Goal: Check status: Check status

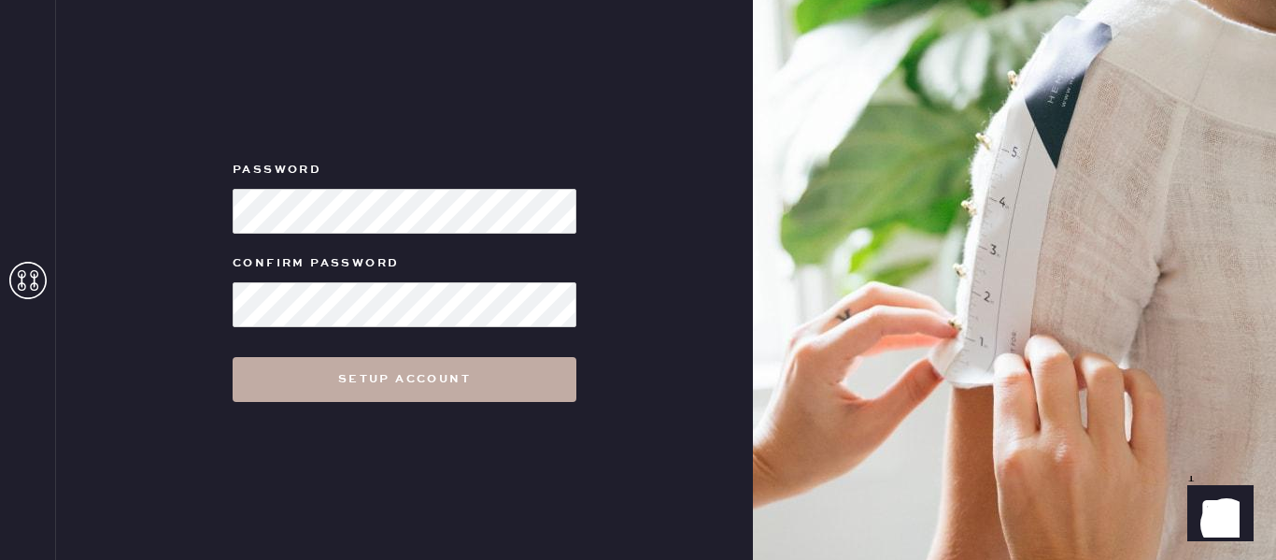
click at [402, 369] on button "Setup Account" at bounding box center [405, 379] width 344 height 45
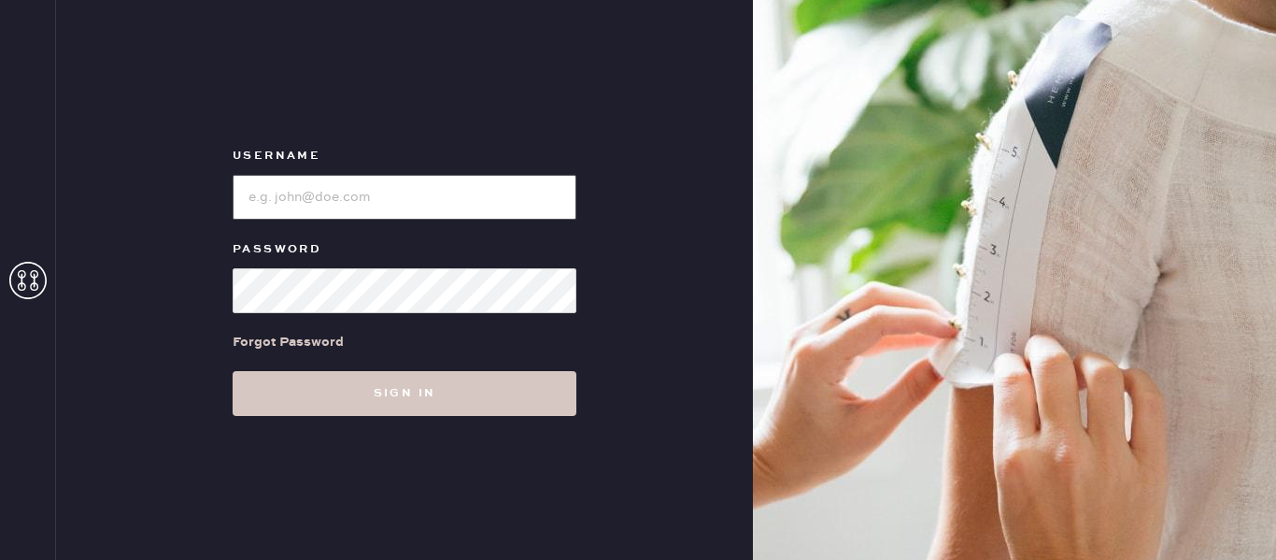
click at [371, 211] on input "loginName" at bounding box center [405, 197] width 344 height 45
type input "[EMAIL_ADDRESS][DOMAIN_NAME]"
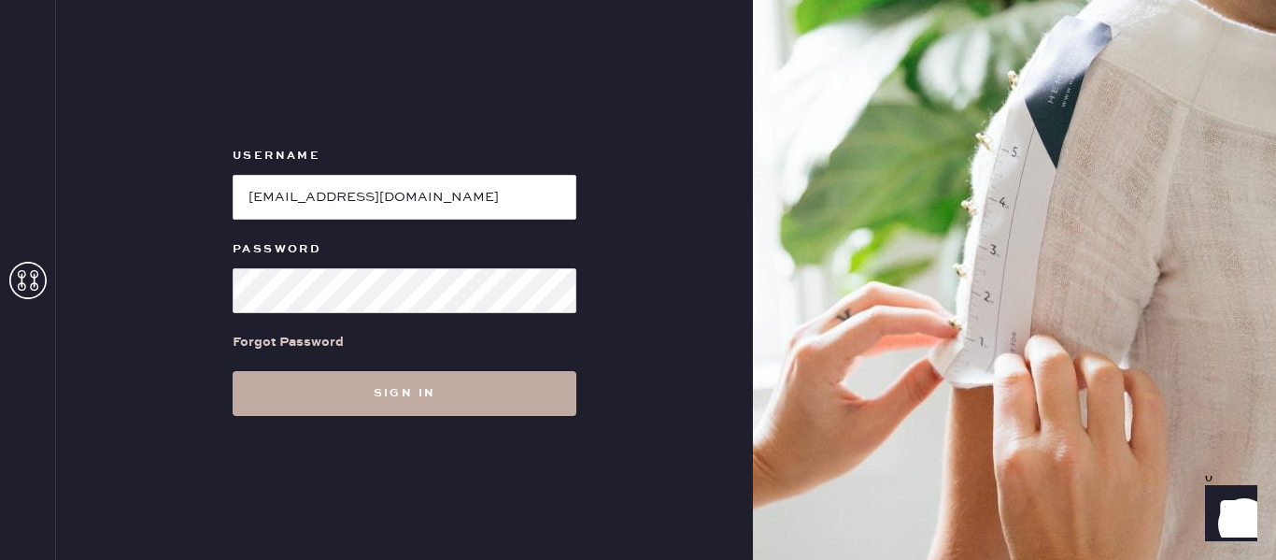
click at [417, 386] on button "Sign in" at bounding box center [405, 393] width 344 height 45
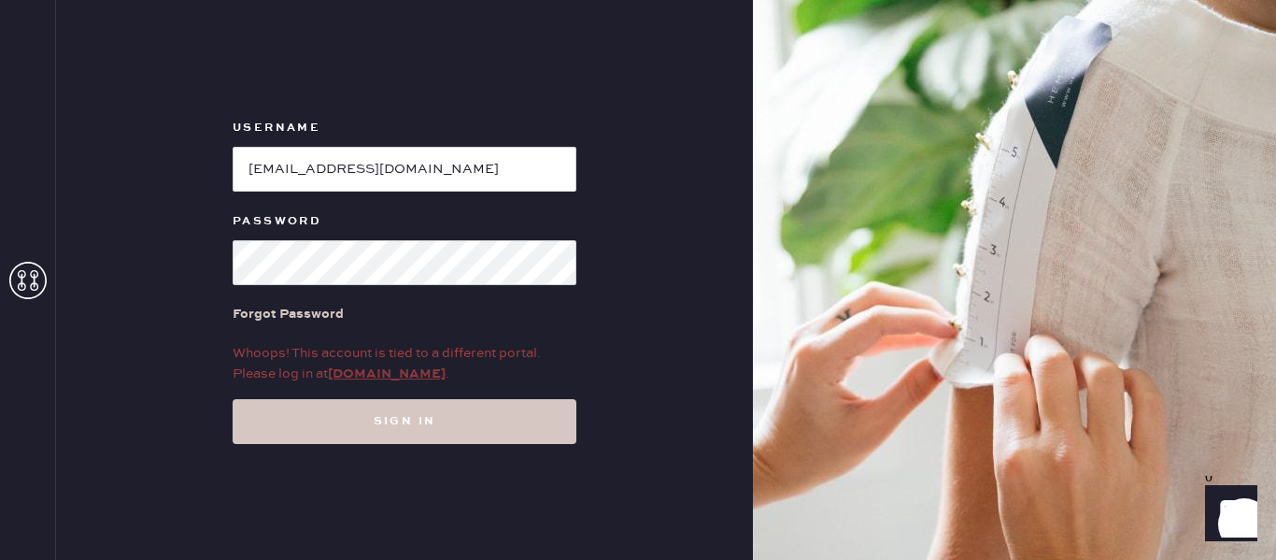
click at [383, 369] on link "my.hemster.co" at bounding box center [387, 373] width 118 height 17
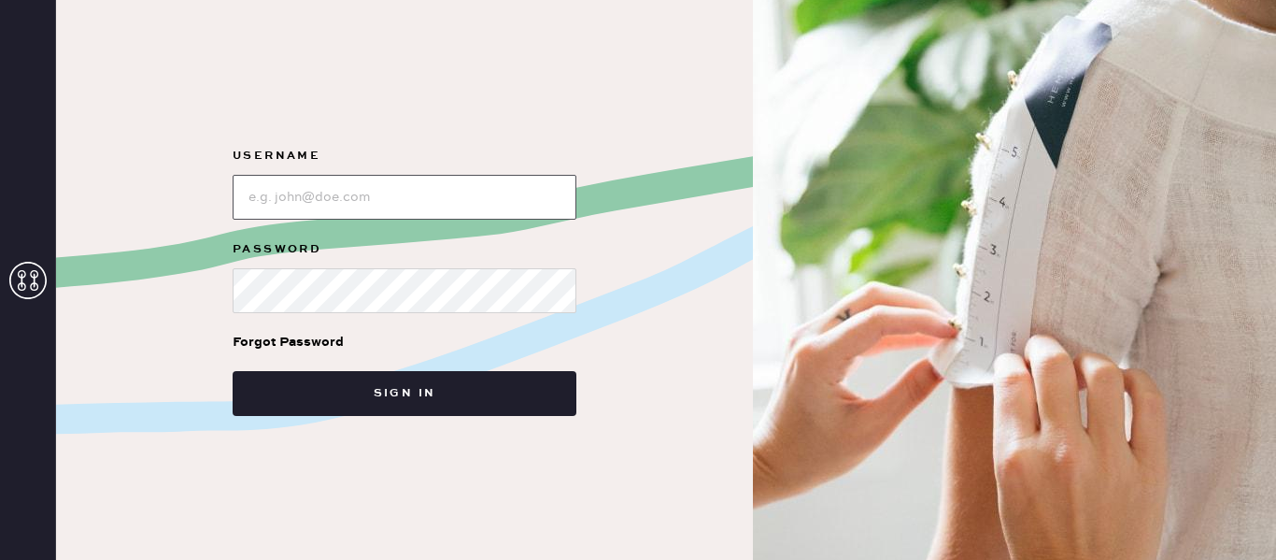
click at [335, 181] on input "loginName" at bounding box center [405, 197] width 344 height 45
type input "[EMAIL_ADDRESS][DOMAIN_NAME]"
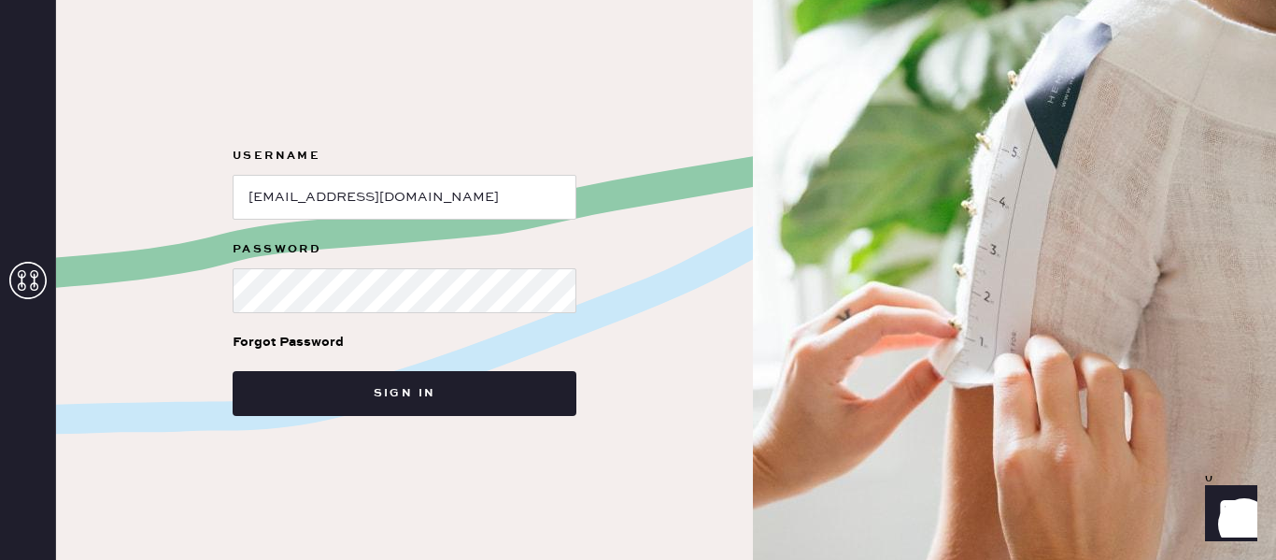
click at [383, 314] on div "Forgot Password" at bounding box center [405, 342] width 344 height 58
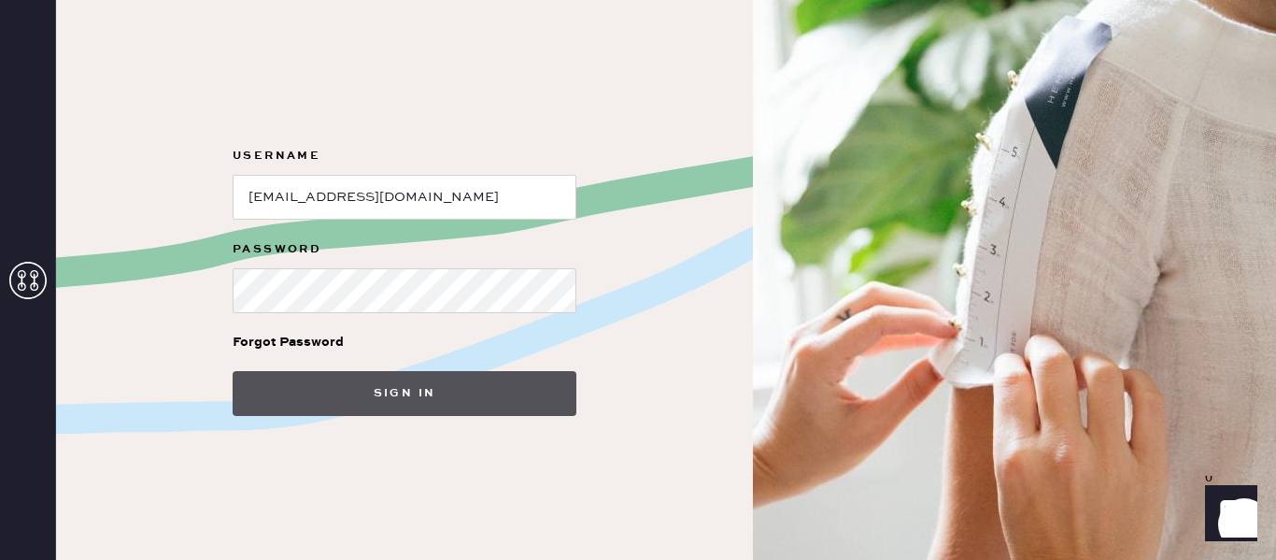
click at [383, 391] on button "Sign in" at bounding box center [405, 393] width 344 height 45
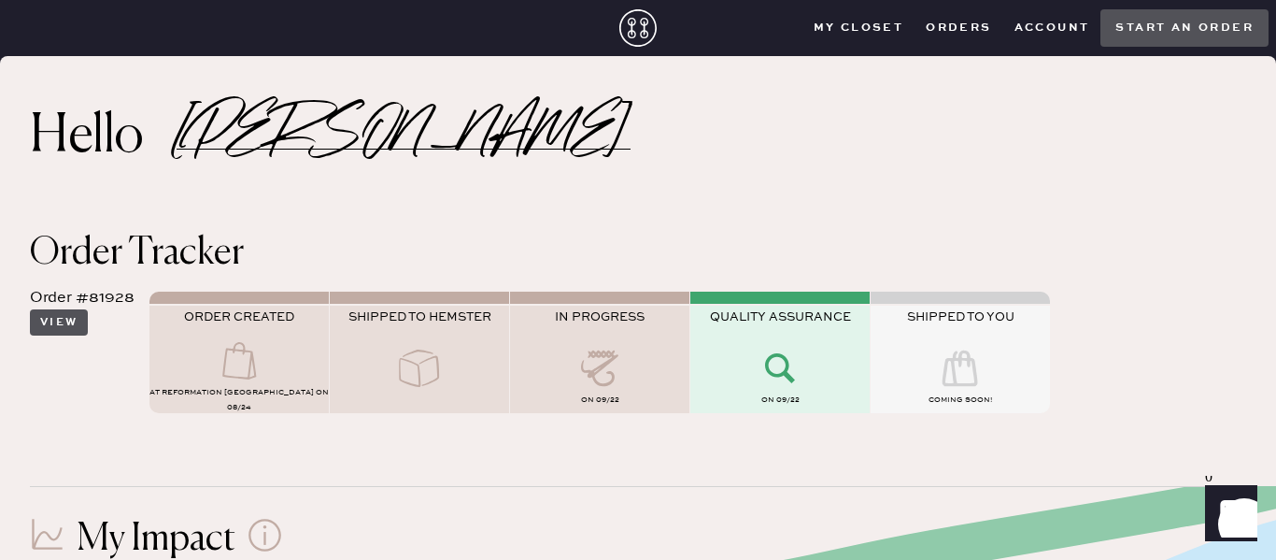
click at [64, 326] on button "View" at bounding box center [59, 322] width 58 height 26
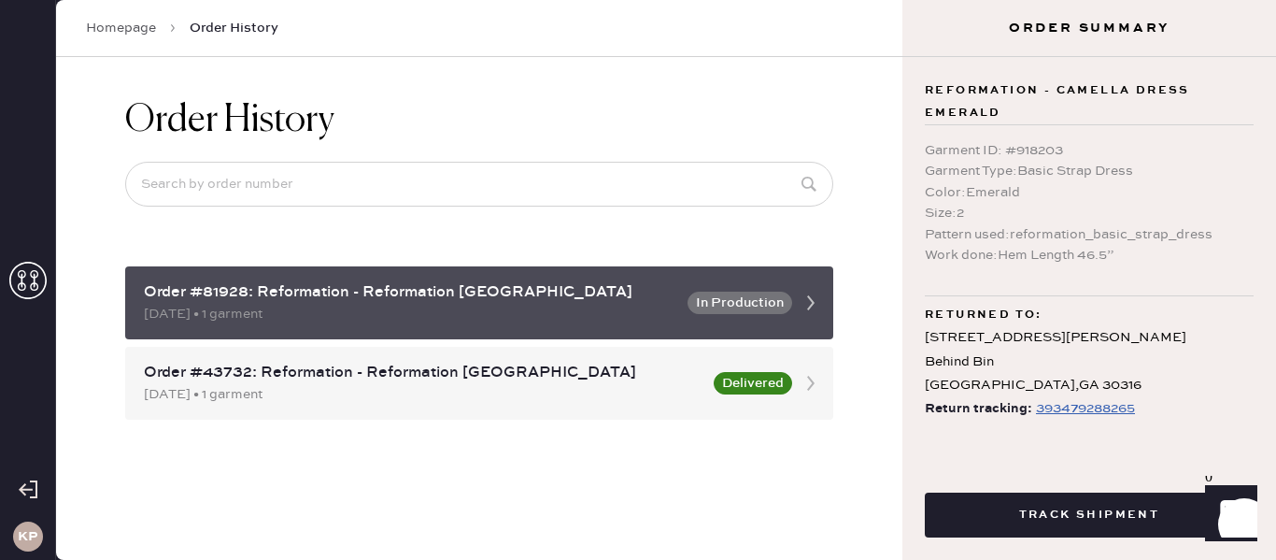
click at [816, 303] on icon at bounding box center [810, 302] width 37 height 37
click at [741, 306] on button "In Production" at bounding box center [740, 303] width 105 height 22
click at [814, 301] on icon at bounding box center [810, 302] width 37 height 37
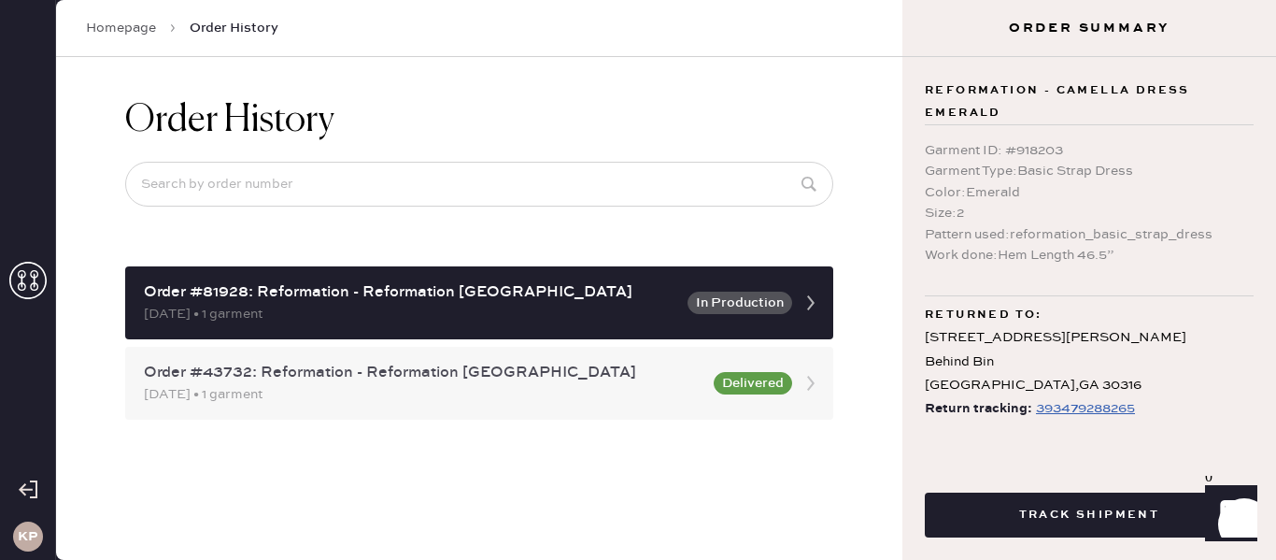
click at [813, 384] on use at bounding box center [810, 383] width 7 height 15
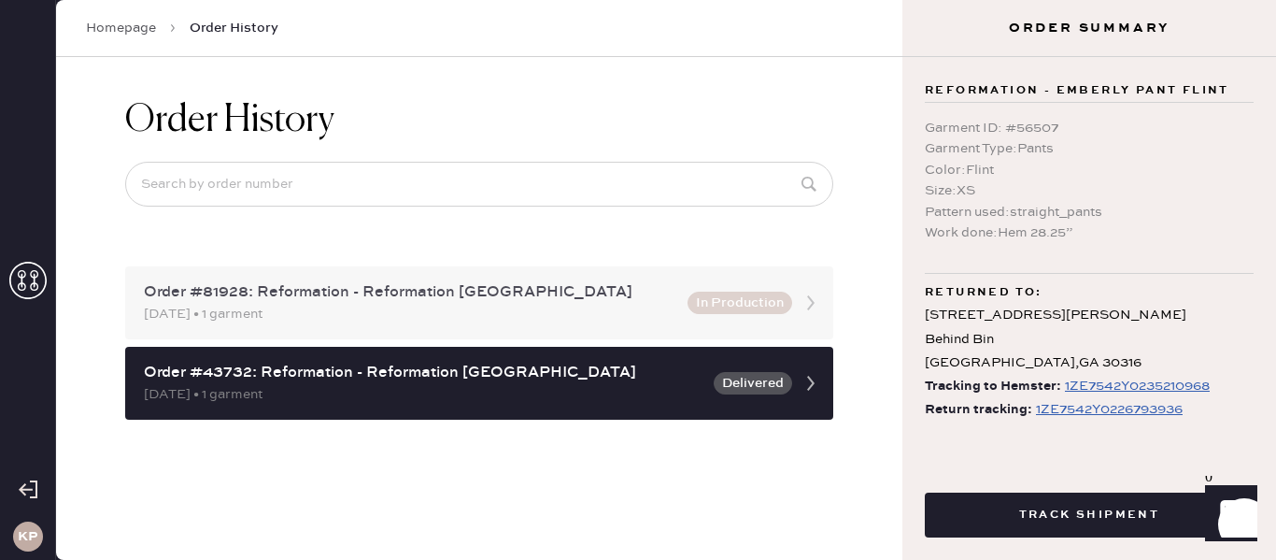
click at [815, 296] on icon at bounding box center [810, 302] width 37 height 37
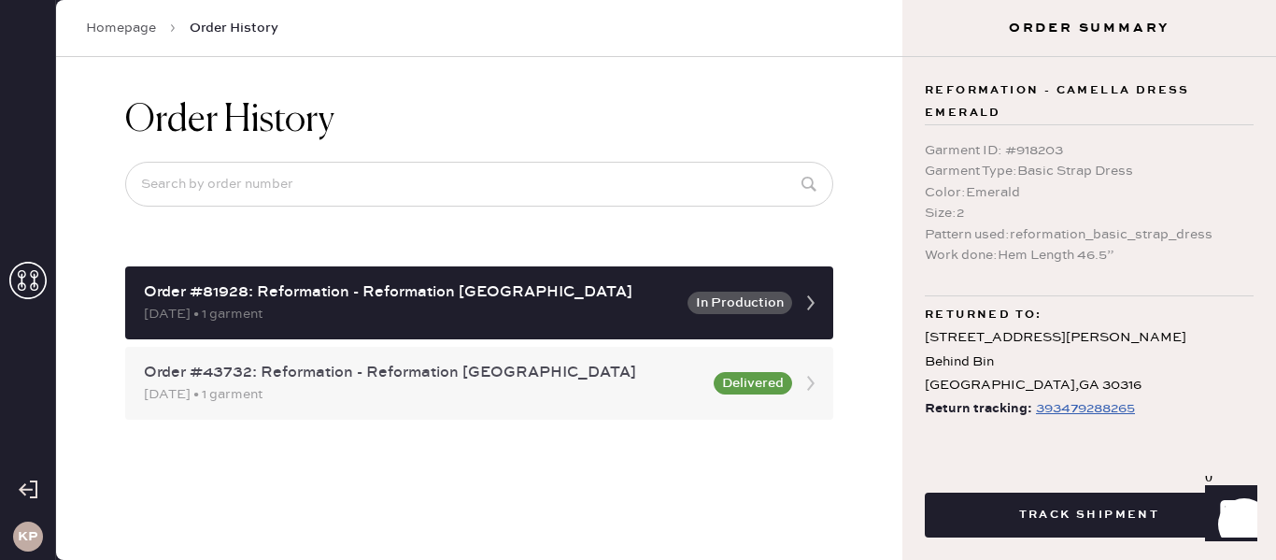
click at [814, 381] on icon at bounding box center [810, 382] width 37 height 37
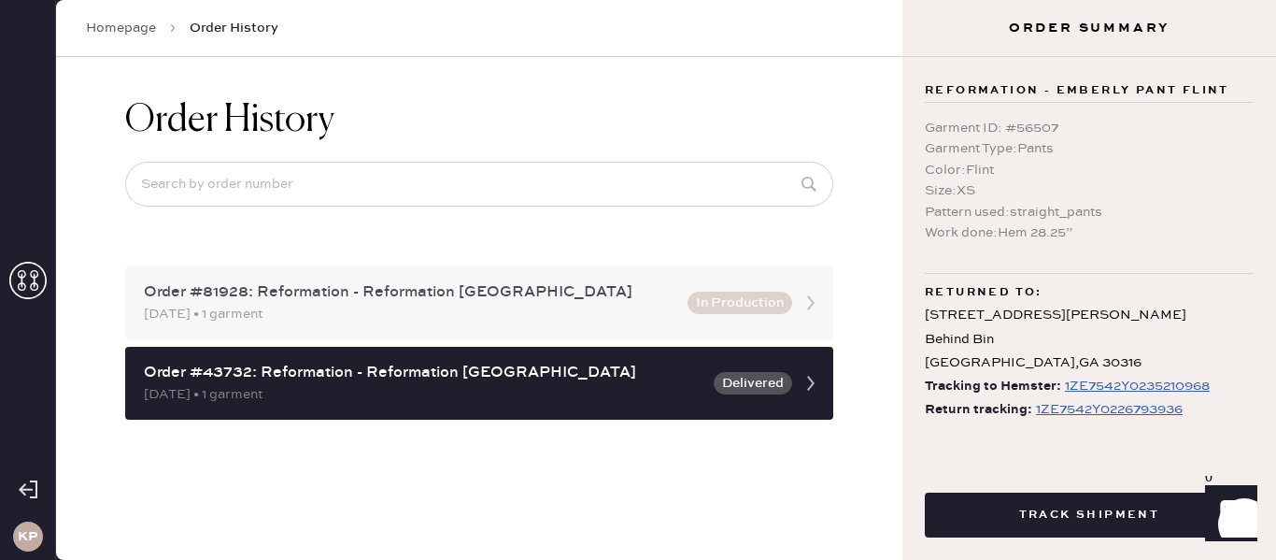
click at [817, 292] on icon at bounding box center [810, 302] width 37 height 37
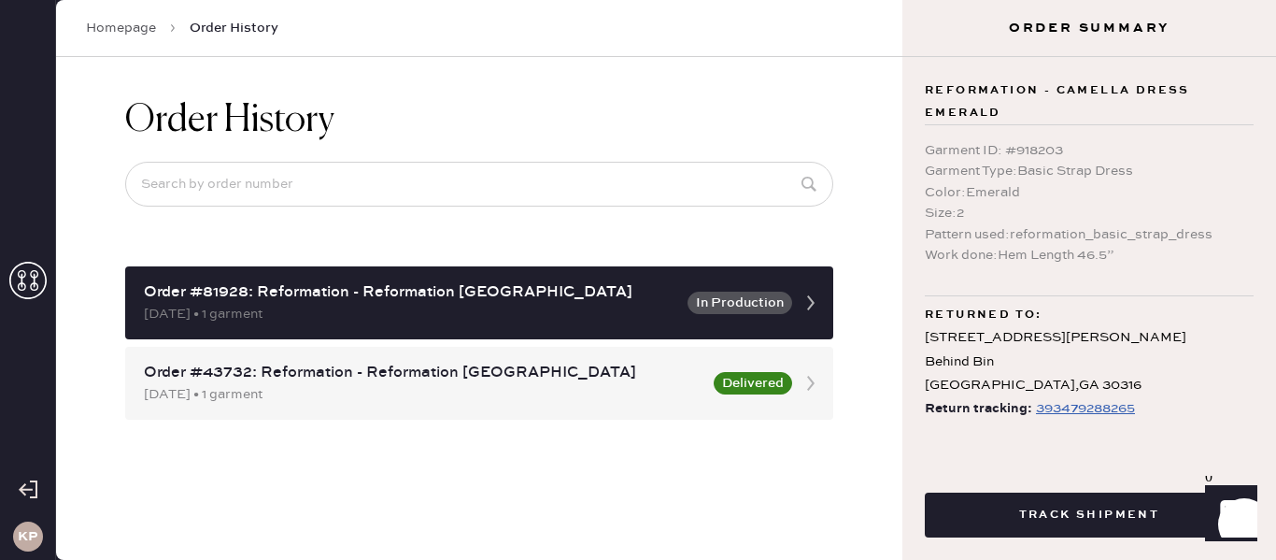
click at [1074, 416] on div "393479288265" at bounding box center [1085, 408] width 99 height 22
click at [806, 363] on div "Order #43732: Reformation - Reformation [GEOGRAPHIC_DATA] [DATE] • 1 garment De…" at bounding box center [479, 383] width 708 height 73
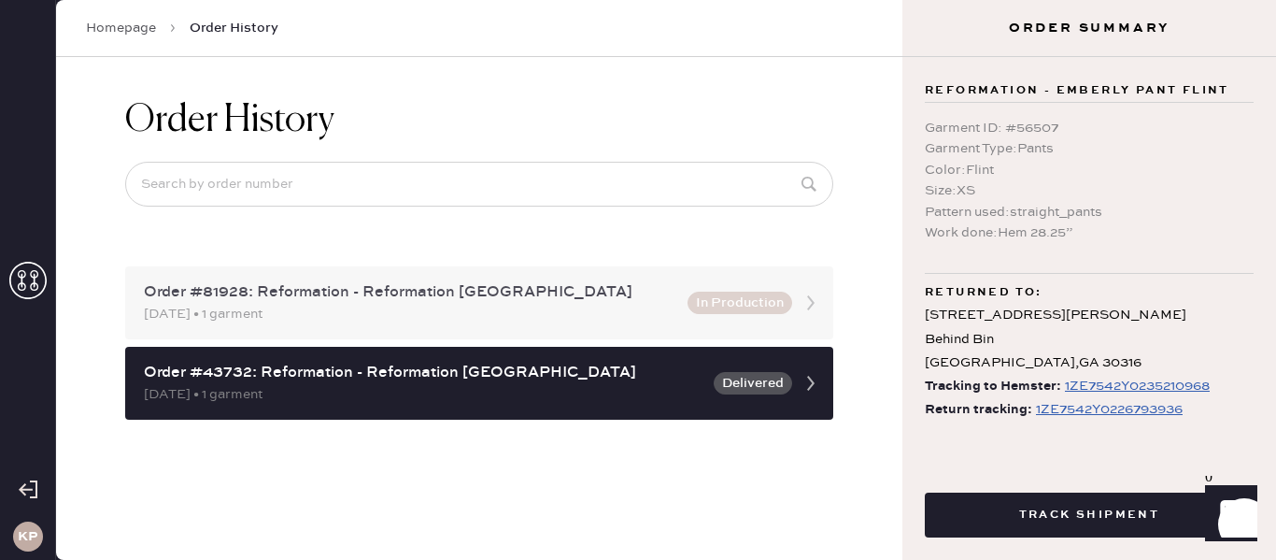
click at [572, 316] on div "[DATE] • 1 garment" at bounding box center [410, 314] width 533 height 21
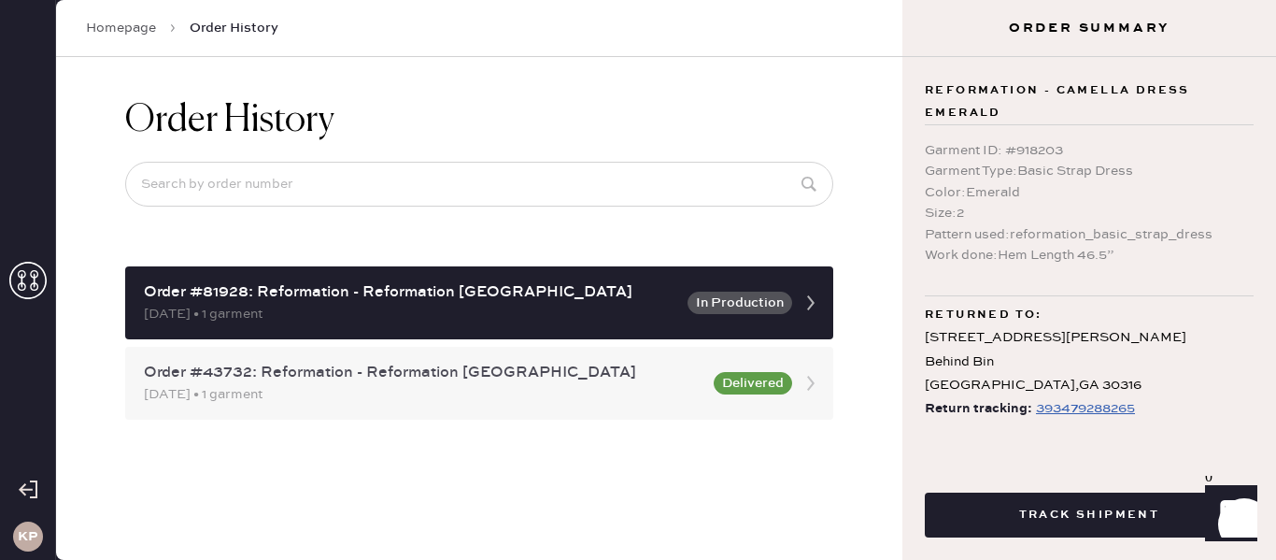
click at [564, 366] on div "Order #43732: Reformation - Reformation [GEOGRAPHIC_DATA]" at bounding box center [423, 373] width 559 height 22
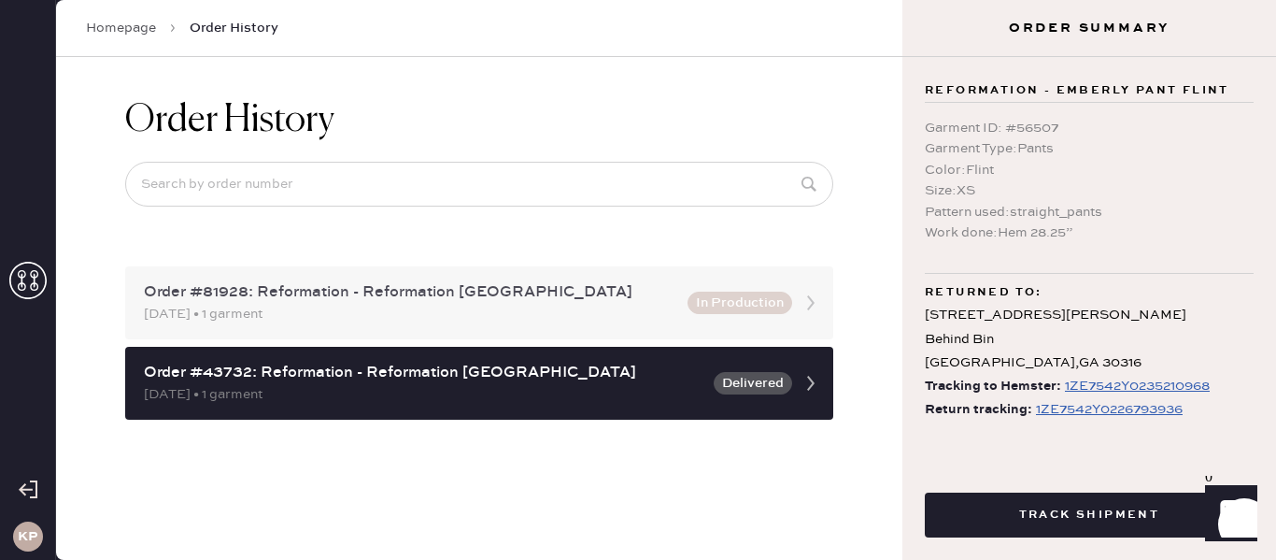
click at [542, 284] on div "Order #81928: Reformation - Reformation [GEOGRAPHIC_DATA]" at bounding box center [410, 292] width 533 height 22
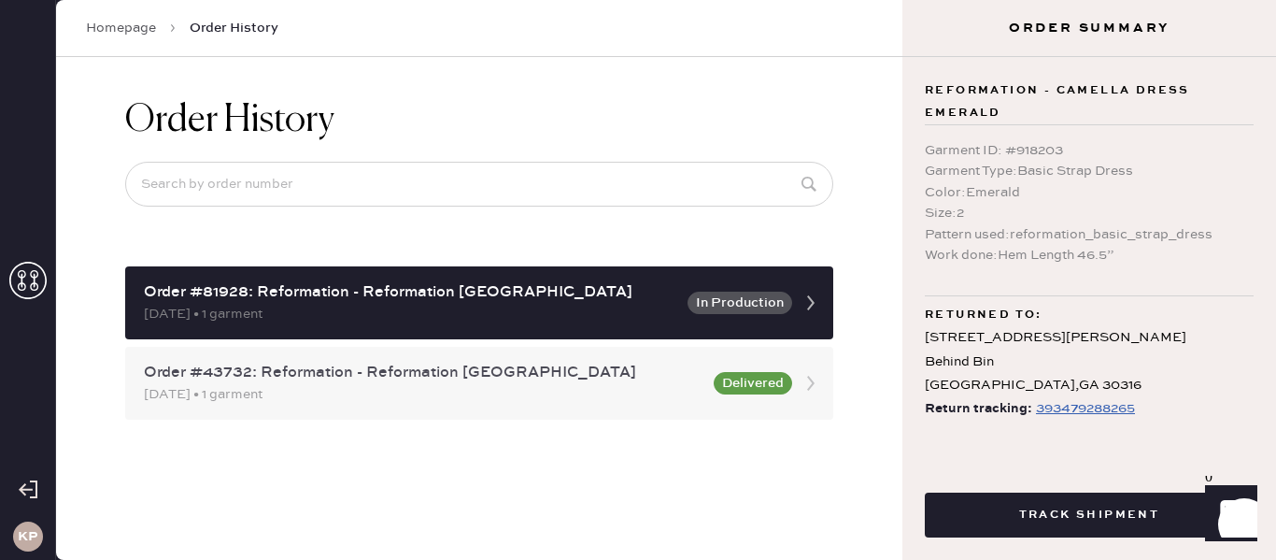
click at [510, 371] on div "Order #43732: Reformation - Reformation [GEOGRAPHIC_DATA]" at bounding box center [423, 373] width 559 height 22
